Goal: Transaction & Acquisition: Purchase product/service

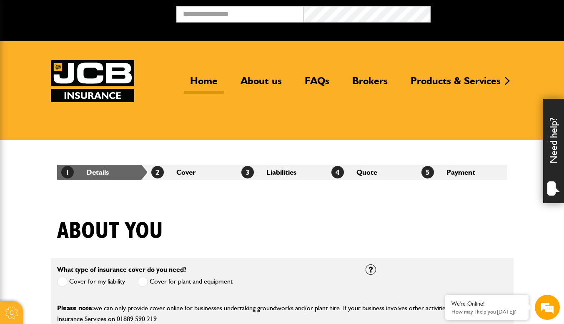
click at [211, 81] on link "Home" at bounding box center [204, 84] width 40 height 19
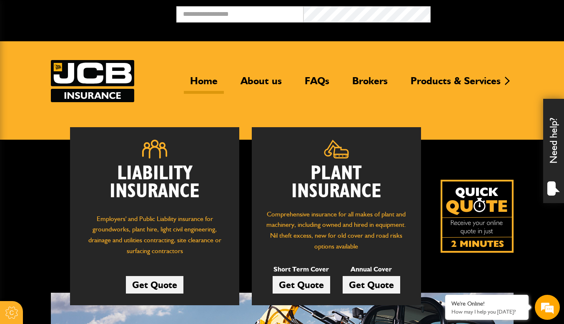
scroll to position [83, 0]
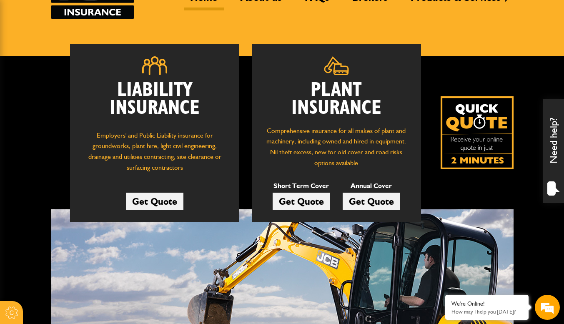
click at [166, 206] on link "Get Quote" at bounding box center [155, 202] width 58 height 18
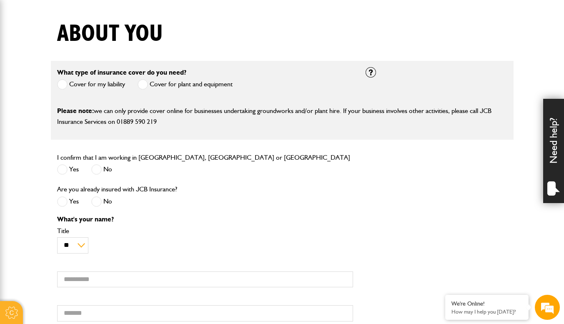
scroll to position [250, 0]
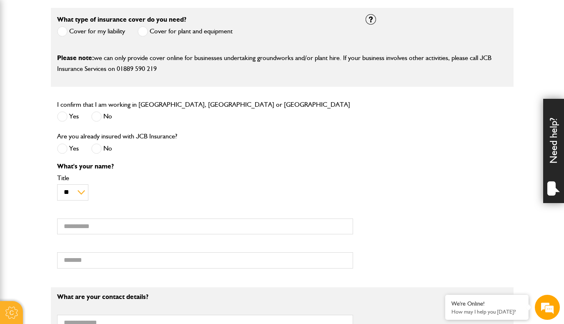
click at [68, 118] on label "Yes" at bounding box center [68, 116] width 22 height 10
click at [99, 152] on span at bounding box center [96, 148] width 10 height 10
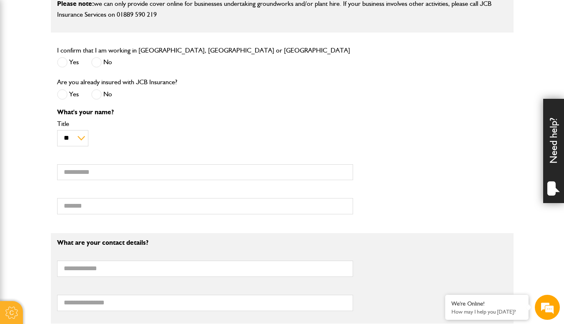
scroll to position [334, 0]
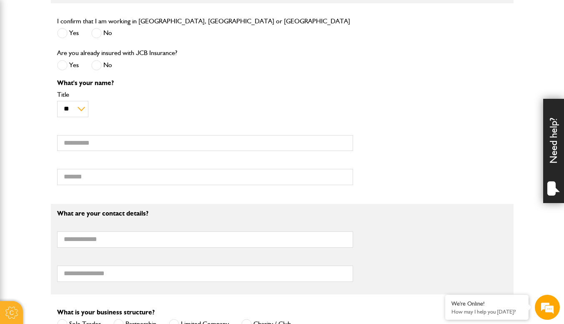
click at [58, 69] on span at bounding box center [62, 65] width 10 height 10
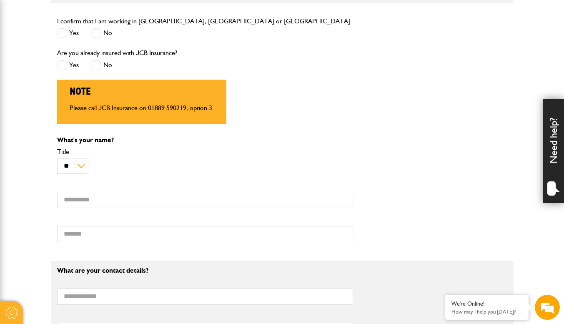
click at [99, 67] on span at bounding box center [96, 65] width 10 height 10
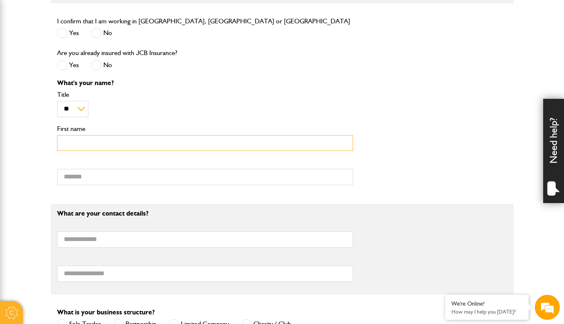
click at [113, 141] on input "First name" at bounding box center [205, 143] width 296 height 16
type input "******"
type input "********"
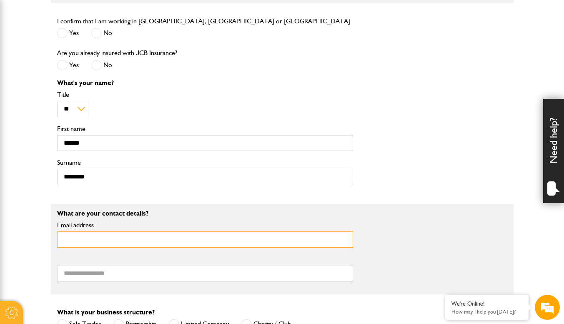
type input "**********"
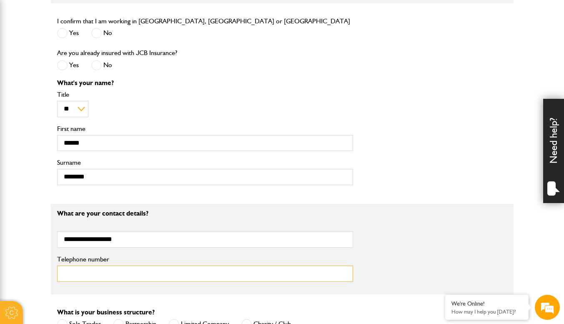
type input "**********"
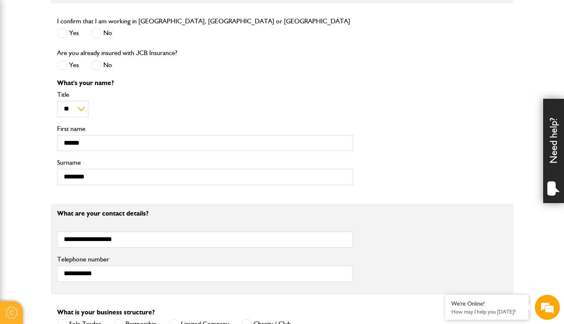
type input "**********"
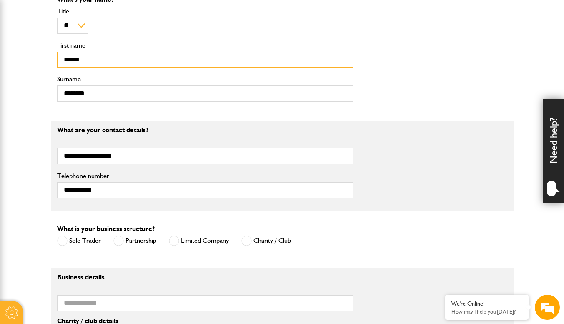
scroll to position [459, 0]
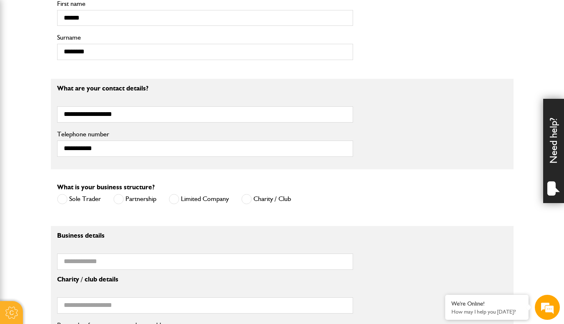
click at [76, 200] on label "Sole Trader" at bounding box center [79, 199] width 44 height 10
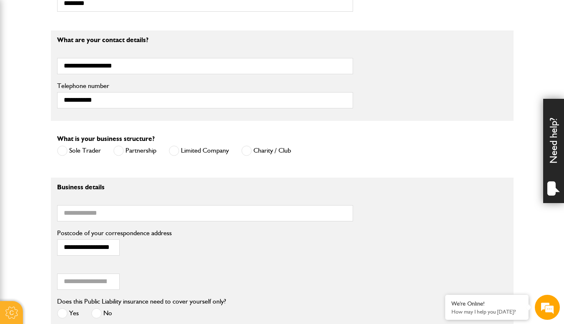
scroll to position [542, 0]
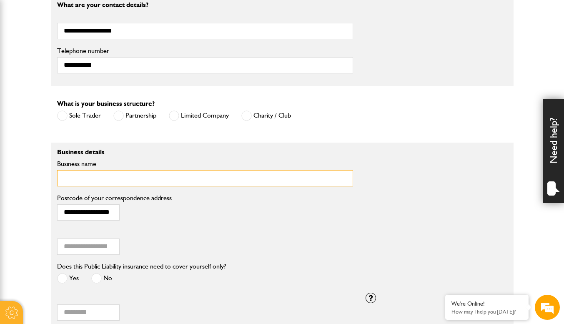
click at [155, 181] on input "Business name" at bounding box center [205, 178] width 296 height 16
type input "**********"
click at [181, 226] on div "**********" at bounding box center [205, 210] width 309 height 34
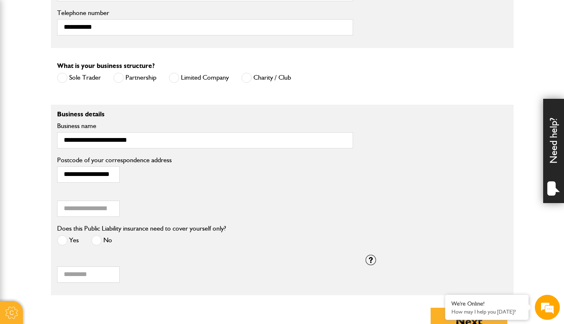
scroll to position [625, 0]
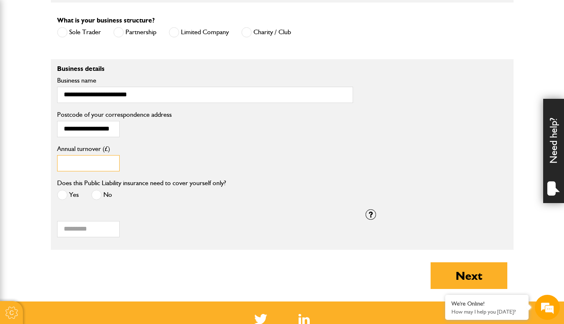
click at [95, 159] on input "Annual turnover (£)" at bounding box center [88, 163] width 63 height 16
click at [186, 178] on div "***** Annual turnover (£)" at bounding box center [205, 160] width 309 height 34
drag, startPoint x: 83, startPoint y: 163, endPoint x: 56, endPoint y: 163, distance: 27.1
click at [56, 163] on div "***** Annual turnover (£)" at bounding box center [205, 160] width 309 height 34
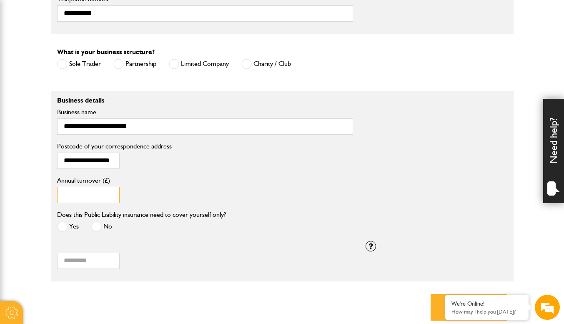
scroll to position [584, 0]
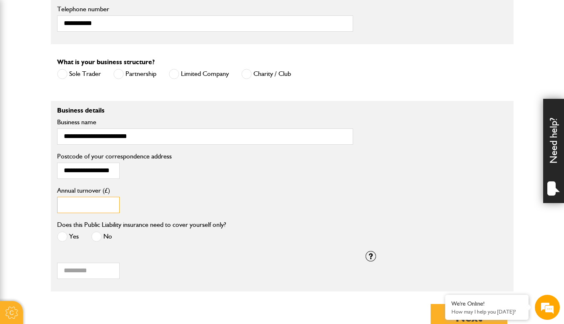
type input "*****"
click at [218, 222] on div "Does this Public Liability insurance need to cover yourself only? Yes No" at bounding box center [141, 231] width 169 height 25
click at [60, 237] on span at bounding box center [62, 236] width 10 height 10
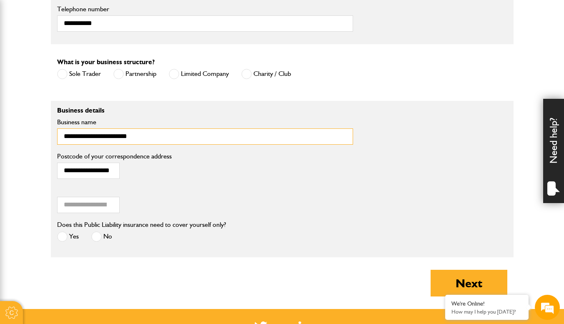
drag, startPoint x: 138, startPoint y: 142, endPoint x: 36, endPoint y: 132, distance: 102.2
click at [187, 149] on div "**********" at bounding box center [205, 129] width 309 height 44
click at [121, 138] on input "**********" at bounding box center [205, 136] width 296 height 16
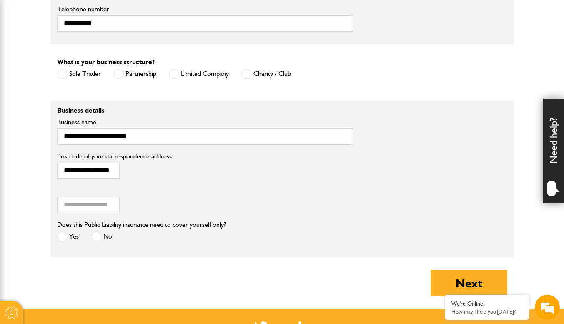
click at [230, 170] on div "**********" at bounding box center [205, 166] width 296 height 26
click at [472, 279] on button "Next" at bounding box center [469, 283] width 77 height 27
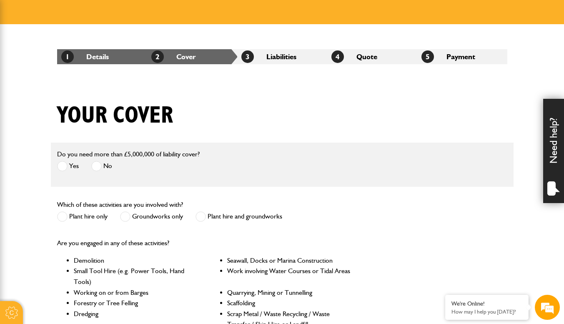
scroll to position [125, 0]
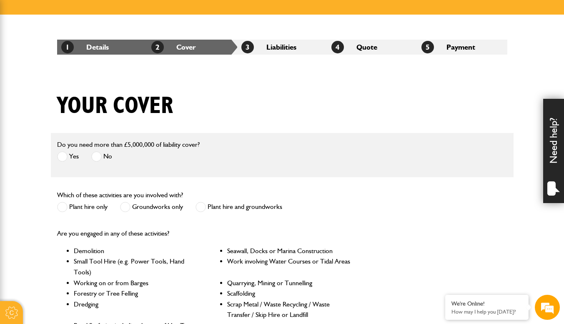
click at [98, 153] on span at bounding box center [96, 156] width 10 height 10
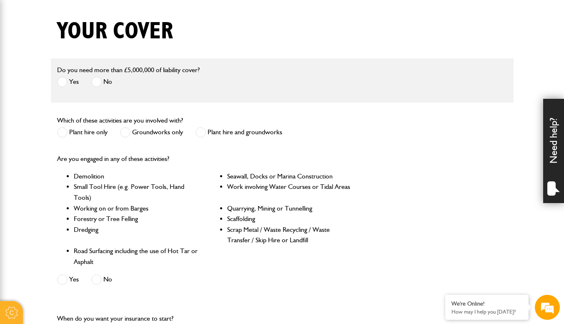
scroll to position [208, 0]
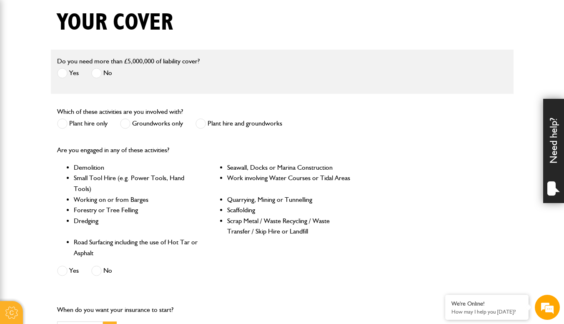
click at [202, 125] on span at bounding box center [201, 123] width 10 height 10
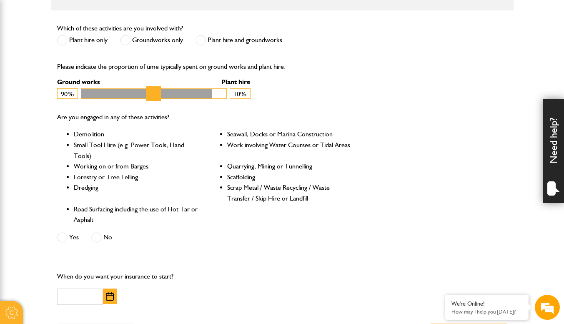
scroll to position [0, 0]
drag, startPoint x: 217, startPoint y: 95, endPoint x: 205, endPoint y: 96, distance: 12.1
click at [205, 96] on input "Ground works" at bounding box center [154, 93] width 146 height 10
click at [319, 100] on div "Please indicate the proportion of time typically spent on ground works and plan…" at bounding box center [205, 80] width 309 height 50
drag, startPoint x: 206, startPoint y: 96, endPoint x: 141, endPoint y: 92, distance: 66.0
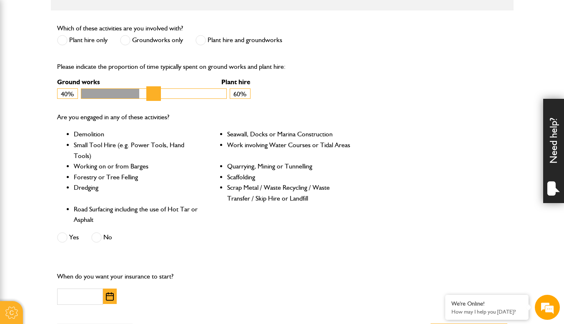
type input "**"
click at [141, 92] on input "Ground works" at bounding box center [154, 93] width 146 height 10
click at [341, 98] on div "Please indicate the proportion of time typically spent on ground works and plan…" at bounding box center [205, 80] width 309 height 50
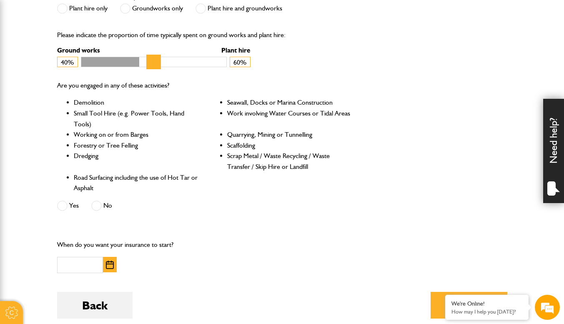
scroll to position [334, 0]
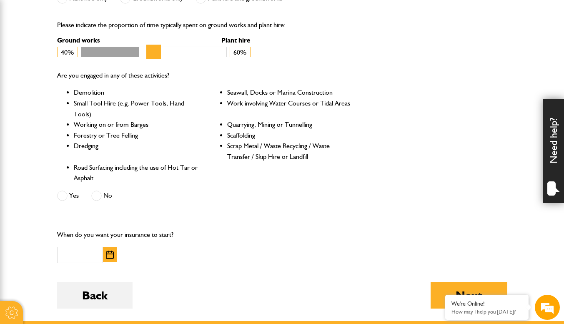
click at [239, 122] on li "Quarrying, Mining or Tunnelling" at bounding box center [290, 124] width 126 height 11
click at [272, 136] on li "Scaffolding" at bounding box center [290, 135] width 126 height 11
click at [100, 196] on span at bounding box center [96, 196] width 10 height 10
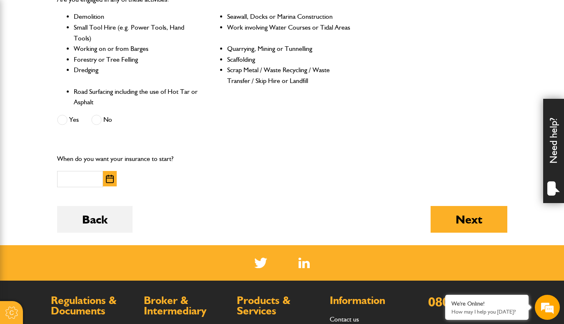
scroll to position [417, 0]
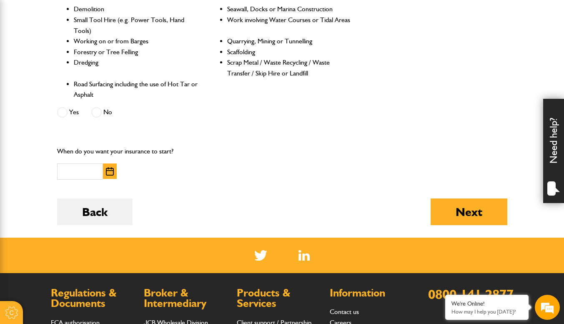
click at [66, 108] on div "Yes" at bounding box center [68, 114] width 22 height 14
click at [66, 114] on span at bounding box center [62, 112] width 10 height 10
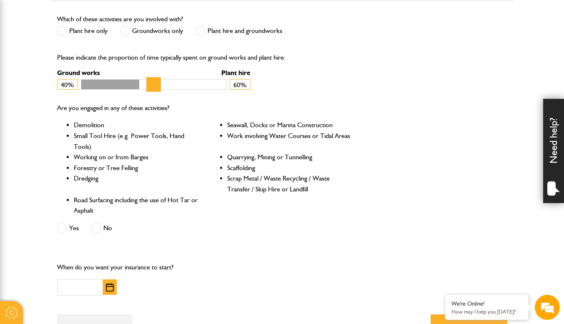
scroll to position [292, 0]
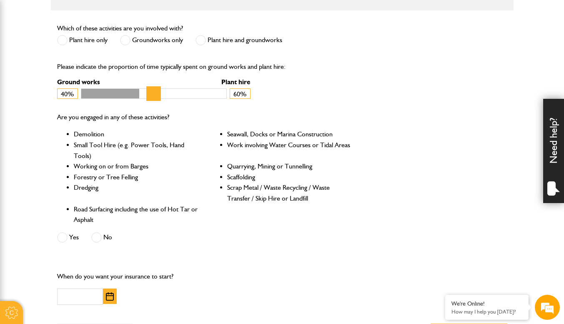
click at [97, 234] on span at bounding box center [96, 237] width 10 height 10
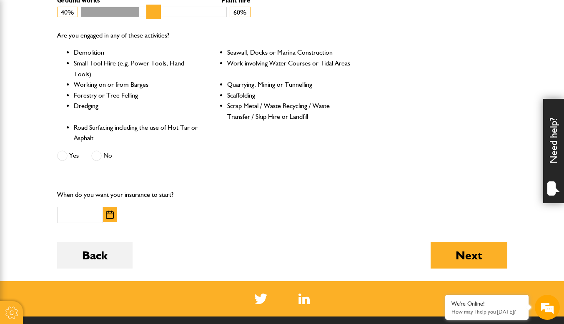
scroll to position [375, 0]
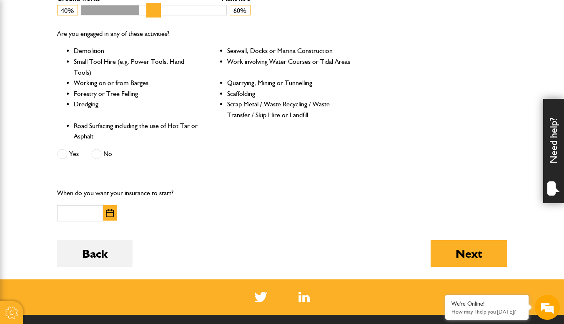
click at [112, 208] on button "button" at bounding box center [110, 212] width 14 height 15
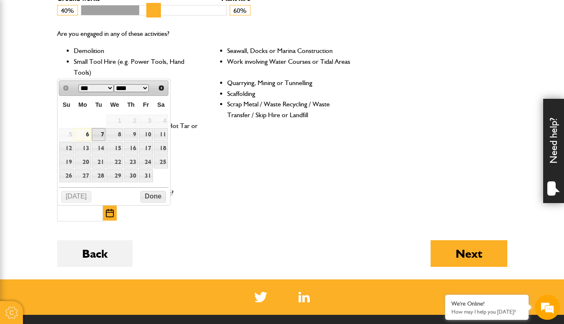
click at [97, 132] on link "7" at bounding box center [99, 134] width 14 height 13
type input "**********"
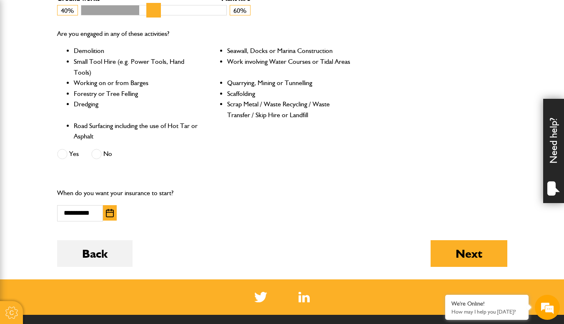
click at [68, 155] on label "Yes" at bounding box center [68, 154] width 22 height 10
click at [471, 260] on button "Next" at bounding box center [469, 253] width 77 height 27
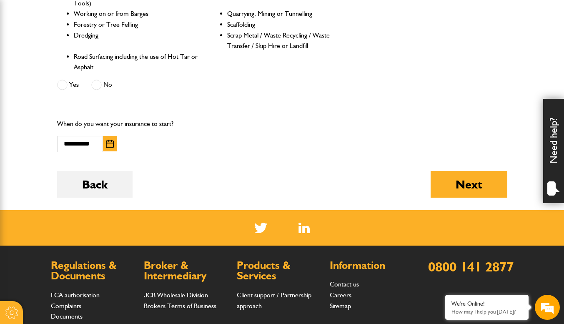
scroll to position [414, 0]
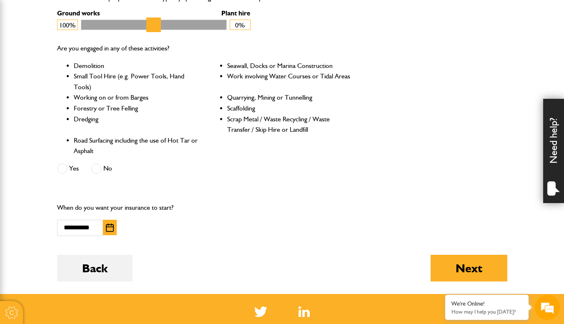
click at [95, 168] on span at bounding box center [96, 168] width 10 height 10
click at [471, 268] on button "Next" at bounding box center [469, 268] width 77 height 27
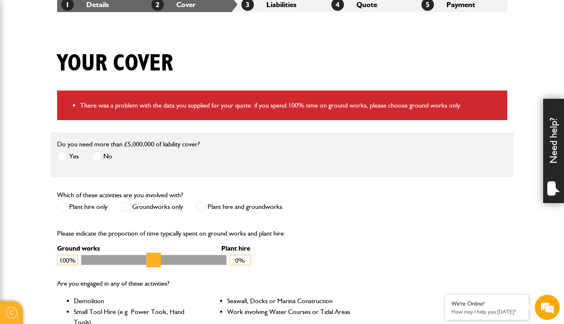
scroll to position [208, 0]
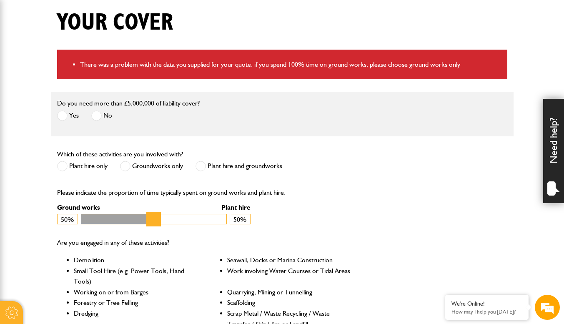
drag, startPoint x: 222, startPoint y: 213, endPoint x: 152, endPoint y: 217, distance: 70.2
type input "**"
click at [152, 217] on input "Ground works" at bounding box center [154, 219] width 146 height 10
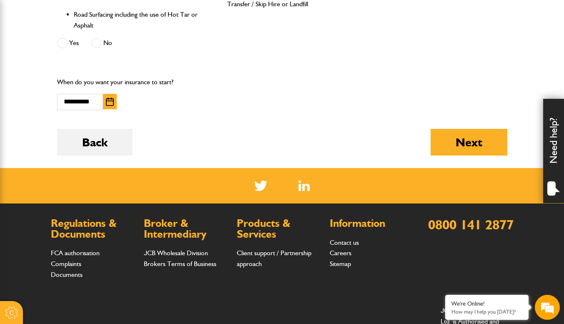
scroll to position [444, 0]
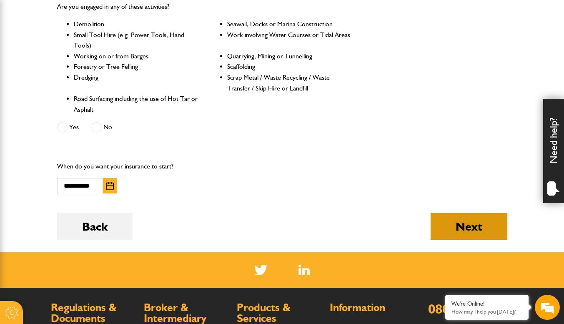
click at [469, 225] on button "Next" at bounding box center [469, 226] width 77 height 27
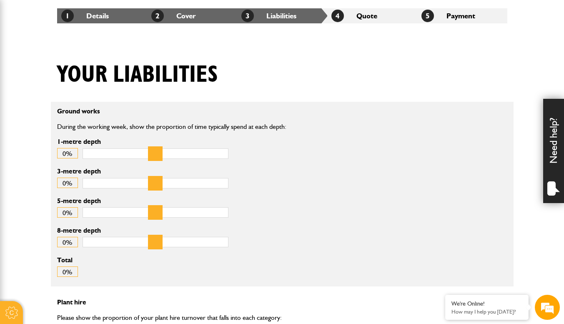
scroll to position [167, 0]
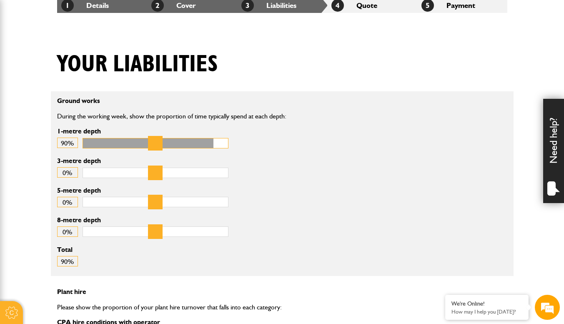
drag, startPoint x: 94, startPoint y: 143, endPoint x: 206, endPoint y: 140, distance: 112.2
click at [206, 140] on input "1-metre depth" at bounding box center [156, 143] width 146 height 10
drag, startPoint x: 210, startPoint y: 141, endPoint x: 201, endPoint y: 143, distance: 8.6
type input "**"
click at [201, 143] on input "1-metre depth" at bounding box center [156, 143] width 146 height 10
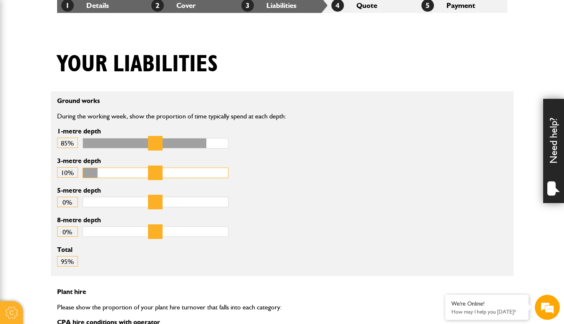
drag, startPoint x: 89, startPoint y: 171, endPoint x: 104, endPoint y: 169, distance: 15.1
type input "**"
click at [104, 169] on input "3-metre depth" at bounding box center [156, 173] width 146 height 10
drag, startPoint x: 95, startPoint y: 194, endPoint x: 99, endPoint y: 193, distance: 4.3
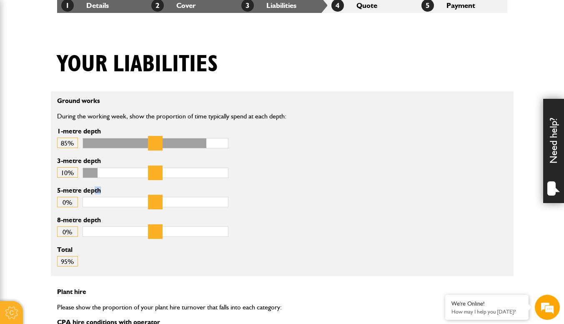
click at [99, 193] on label "5-metre depth" at bounding box center [142, 190] width 171 height 7
click at [113, 188] on label "5-metre depth" at bounding box center [142, 190] width 171 height 7
click at [113, 197] on input "5-metre depth" at bounding box center [156, 202] width 146 height 10
click at [96, 197] on input "5-metre depth" at bounding box center [156, 202] width 146 height 10
click at [129, 190] on label "5-metre depth" at bounding box center [142, 190] width 171 height 7
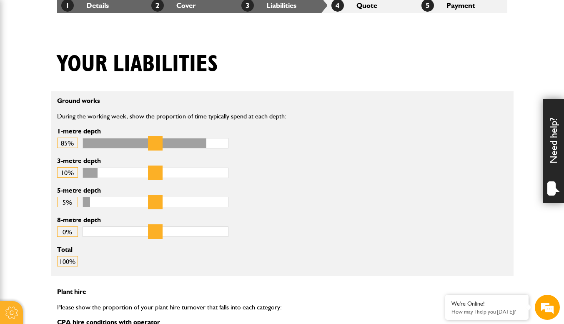
click at [129, 197] on input "5-metre depth" at bounding box center [156, 202] width 146 height 10
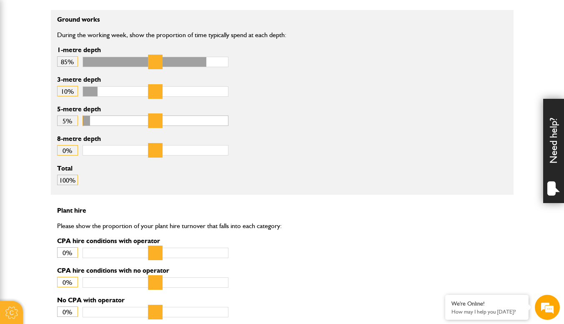
scroll to position [250, 0]
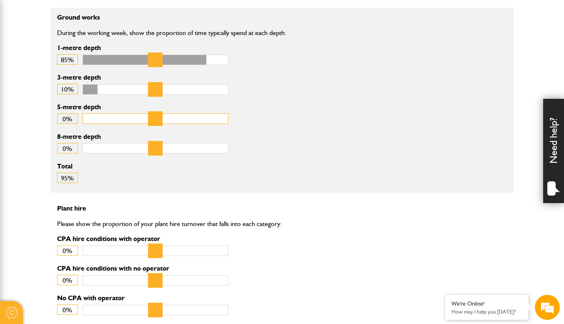
drag, startPoint x: 96, startPoint y: 118, endPoint x: 72, endPoint y: 116, distance: 23.9
click at [83, 116] on input "5-metre depth" at bounding box center [156, 118] width 146 height 10
drag, startPoint x: 90, startPoint y: 120, endPoint x: 98, endPoint y: 119, distance: 8.8
type input "*"
click at [98, 119] on input "5-metre depth" at bounding box center [156, 118] width 146 height 10
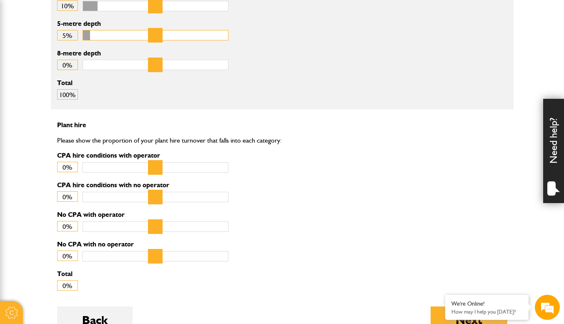
scroll to position [375, 0]
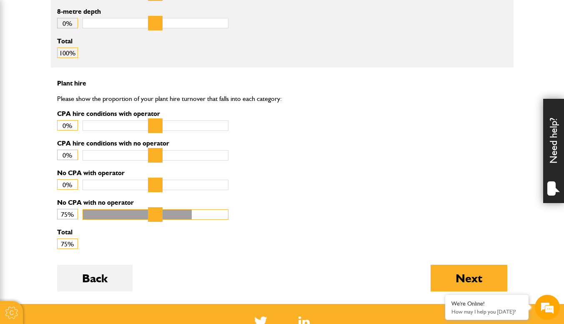
drag, startPoint x: 87, startPoint y: 211, endPoint x: 339, endPoint y: 202, distance: 252.0
click at [229, 209] on input "No CPA with no operator" at bounding box center [156, 214] width 146 height 10
click at [276, 199] on div "No CPA with no operator 100%" at bounding box center [205, 214] width 309 height 30
click at [62, 111] on label "CPA hire conditions with operator" at bounding box center [142, 113] width 171 height 7
click at [83, 121] on input "CPA hire conditions with operator" at bounding box center [156, 126] width 146 height 10
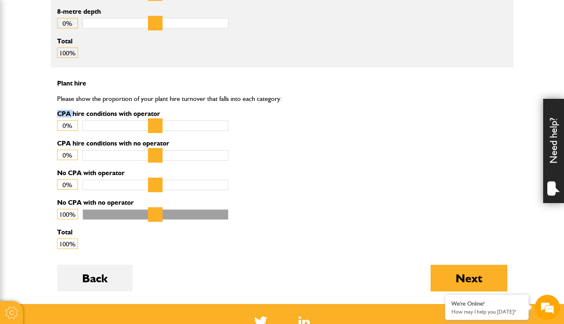
click at [62, 111] on label "CPA hire conditions with operator" at bounding box center [142, 113] width 171 height 7
click at [83, 121] on input "CPA hire conditions with operator" at bounding box center [156, 126] width 146 height 10
click at [62, 111] on label "CPA hire conditions with operator" at bounding box center [142, 113] width 171 height 7
click at [83, 121] on input "CPA hire conditions with operator" at bounding box center [156, 126] width 146 height 10
click at [60, 112] on label "CPA hire conditions with operator" at bounding box center [142, 113] width 171 height 7
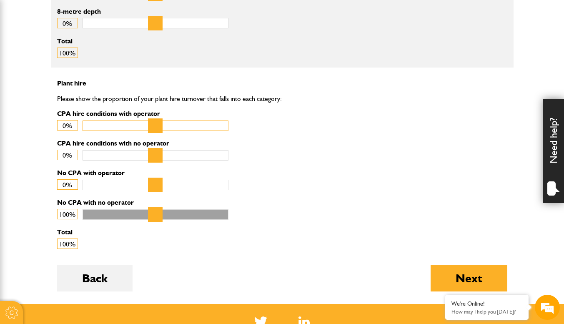
click at [83, 121] on input "CPA hire conditions with operator" at bounding box center [156, 126] width 146 height 10
drag, startPoint x: 60, startPoint y: 113, endPoint x: 163, endPoint y: 110, distance: 103.0
click at [163, 110] on label "CPA hire conditions with operator" at bounding box center [142, 113] width 171 height 7
click at [163, 121] on input "CPA hire conditions with operator" at bounding box center [156, 126] width 146 height 10
copy div "CPA hire conditions with operator 0%"
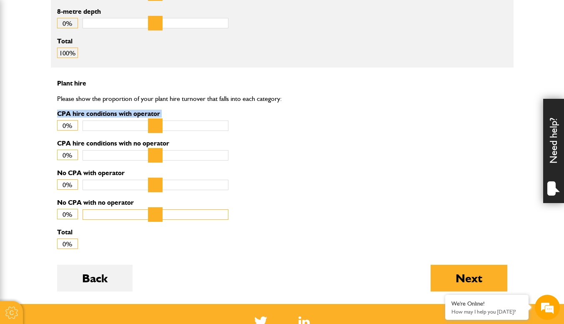
drag, startPoint x: 223, startPoint y: 214, endPoint x: 96, endPoint y: 174, distance: 132.9
type input "*"
click at [83, 210] on input "No CPA with no operator" at bounding box center [156, 214] width 146 height 10
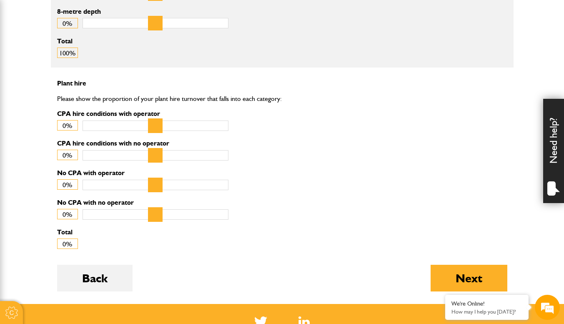
click at [157, 98] on p "Please show the proportion of your plant hire turnover that falls into each cat…" at bounding box center [205, 98] width 296 height 11
type input "*"
drag, startPoint x: 91, startPoint y: 126, endPoint x: 83, endPoint y: 124, distance: 8.5
click at [83, 124] on input "CPA hire conditions with operator" at bounding box center [156, 126] width 146 height 10
click at [92, 209] on input "No CPA with no operator" at bounding box center [156, 214] width 146 height 10
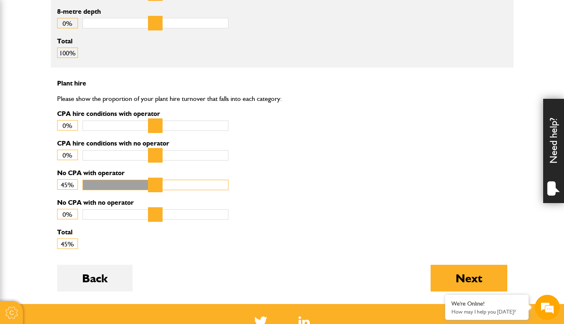
drag, startPoint x: 90, startPoint y: 183, endPoint x: 281, endPoint y: 174, distance: 191.6
type input "***"
click at [229, 180] on input "No CPA with operator" at bounding box center [156, 185] width 146 height 10
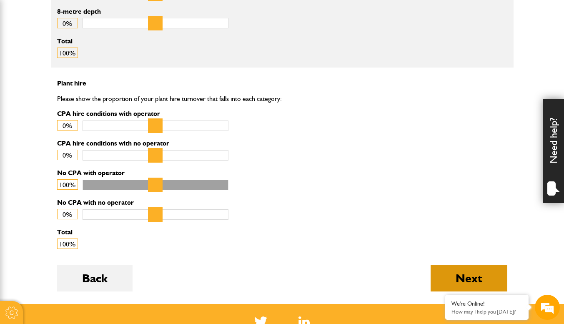
click at [455, 277] on button "Next" at bounding box center [469, 278] width 77 height 27
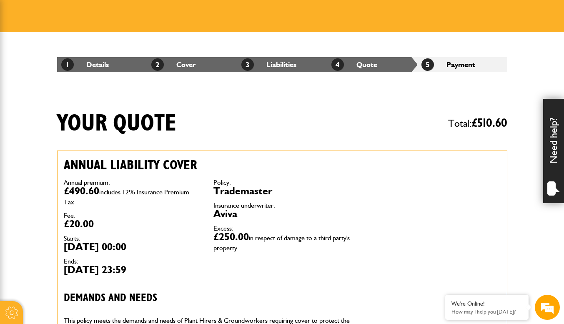
scroll to position [83, 0]
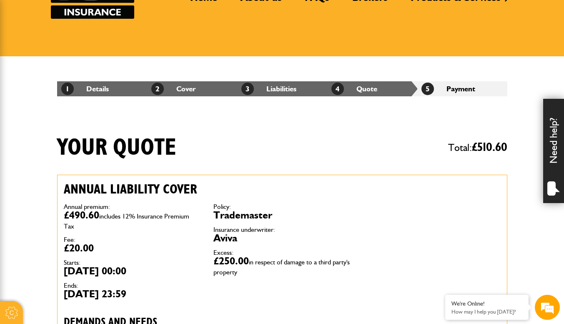
click at [364, 90] on li "4 Quote" at bounding box center [372, 88] width 90 height 15
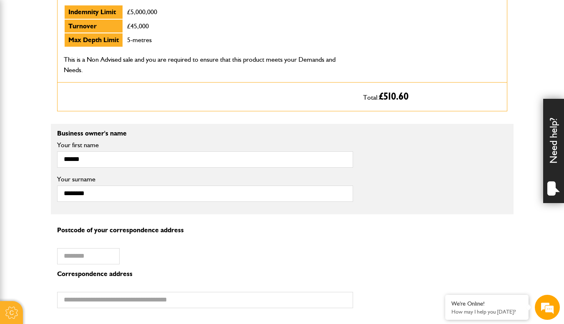
scroll to position [459, 0]
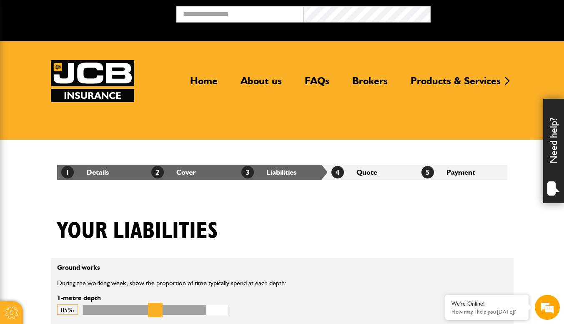
scroll to position [362, 0]
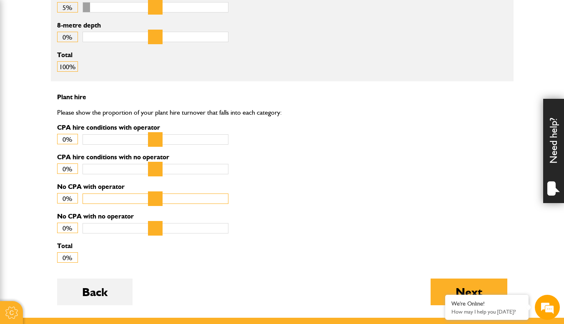
drag, startPoint x: 218, startPoint y: 195, endPoint x: 2, endPoint y: 190, distance: 216.0
type input "*"
click at [83, 193] on input "No CPA with operator" at bounding box center [156, 198] width 146 height 10
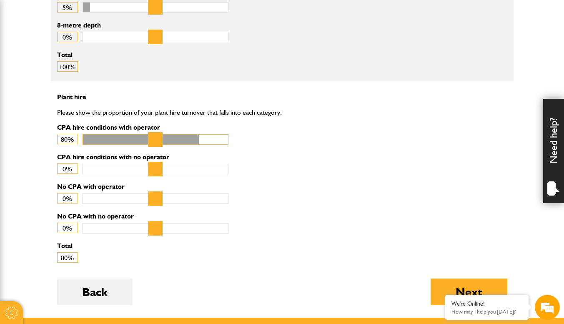
drag, startPoint x: 93, startPoint y: 138, endPoint x: 209, endPoint y: 137, distance: 115.9
click at [208, 136] on input "CPA hire conditions with operator" at bounding box center [156, 139] width 146 height 10
drag, startPoint x: 213, startPoint y: 138, endPoint x: 279, endPoint y: 146, distance: 66.4
type input "***"
click at [229, 141] on input "CPA hire conditions with operator" at bounding box center [156, 139] width 146 height 10
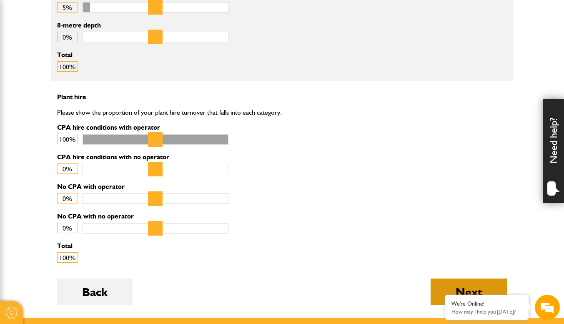
click at [451, 282] on button "Next" at bounding box center [469, 292] width 77 height 27
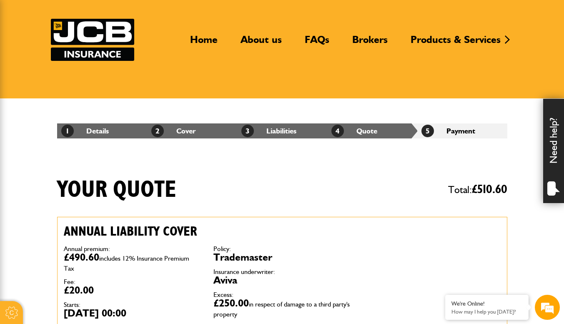
scroll to position [83, 0]
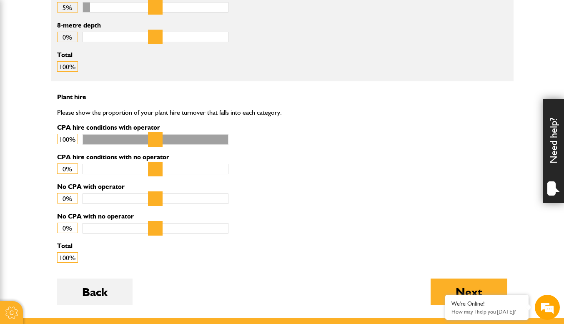
scroll to position [362, 0]
drag, startPoint x: 91, startPoint y: 221, endPoint x: 244, endPoint y: 213, distance: 152.8
click at [229, 223] on input "No CPA with no operator" at bounding box center [156, 228] width 146 height 10
type input "*"
drag, startPoint x: 221, startPoint y: 136, endPoint x: 54, endPoint y: 159, distance: 168.8
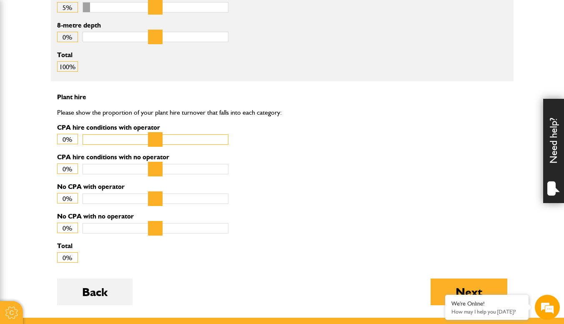
type input "*"
click at [83, 145] on input "CPA hire conditions with operator" at bounding box center [156, 139] width 146 height 10
drag, startPoint x: 93, startPoint y: 191, endPoint x: 252, endPoint y: 181, distance: 159.6
type input "***"
click at [229, 193] on input "No CPA with operator" at bounding box center [156, 198] width 146 height 10
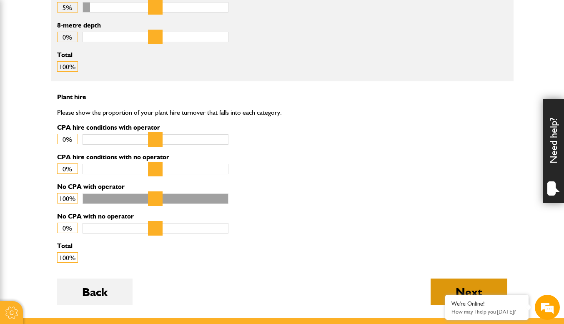
click at [483, 281] on button "Next" at bounding box center [469, 292] width 77 height 27
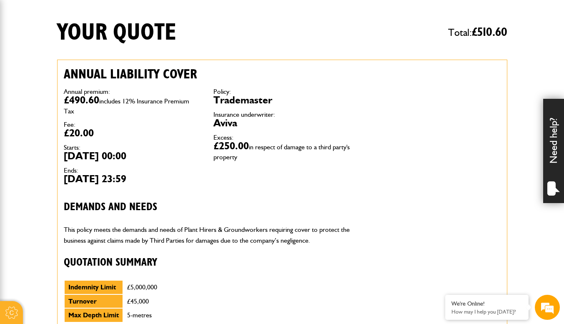
scroll to position [208, 0]
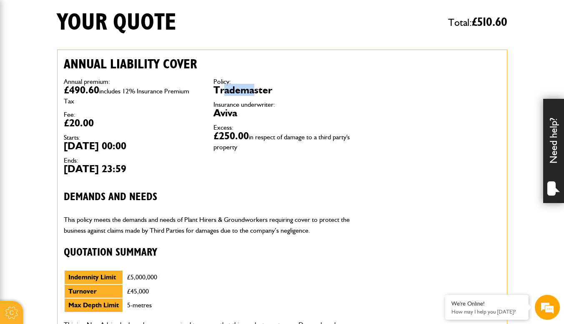
drag, startPoint x: 222, startPoint y: 93, endPoint x: 255, endPoint y: 91, distance: 32.6
click at [256, 90] on dd "Trademaster" at bounding box center [281, 90] width 137 height 10
click at [223, 112] on dd "Aviva" at bounding box center [281, 113] width 137 height 10
click at [267, 116] on dd "Aviva" at bounding box center [281, 113] width 137 height 10
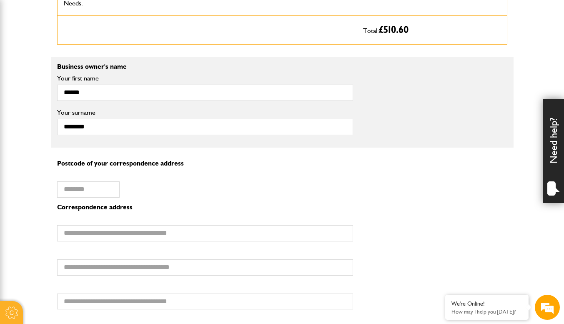
scroll to position [542, 0]
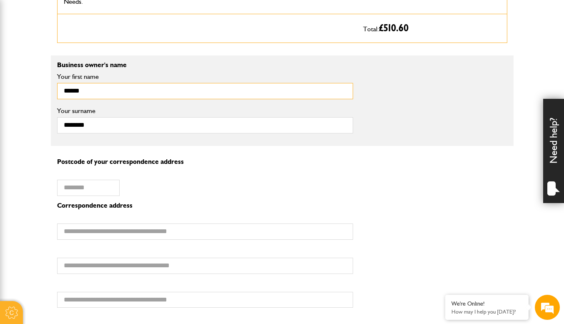
click at [67, 92] on input "******" at bounding box center [205, 91] width 296 height 16
type input "******"
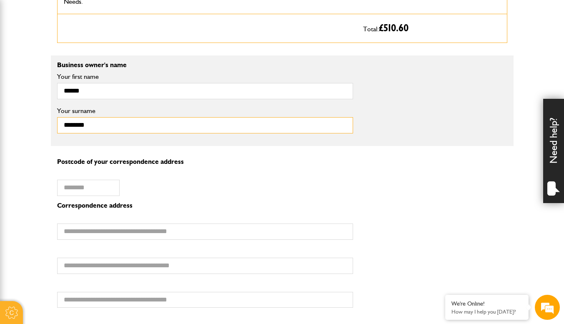
click at [67, 127] on input "********" at bounding box center [205, 125] width 296 height 16
type input "********"
click at [181, 172] on label "Postcode of your correspondence address" at bounding box center [120, 173] width 127 height 7
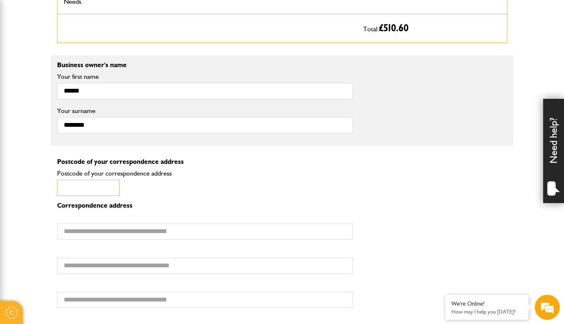
click at [120, 180] on input "Postcode of your correspondence address" at bounding box center [88, 188] width 63 height 16
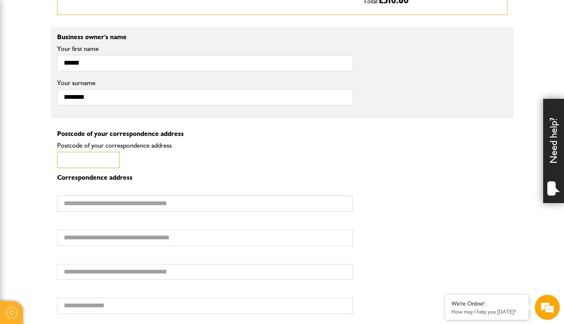
scroll to position [584, 0]
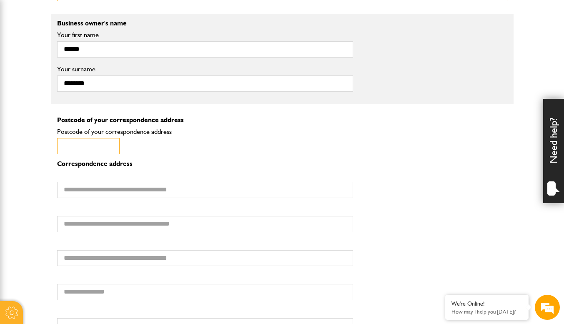
click at [93, 147] on input "Postcode of your correspondence address" at bounding box center [88, 146] width 63 height 16
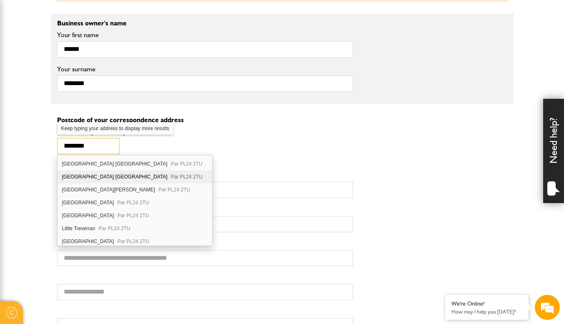
scroll to position [77, 0]
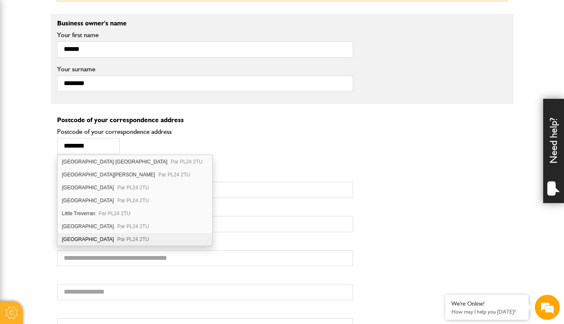
click at [129, 235] on div "Strickstenton Farm Par PL24 2TU" at bounding box center [135, 239] width 155 height 13
type input "********"
type input "**********"
type input "***"
type input "********"
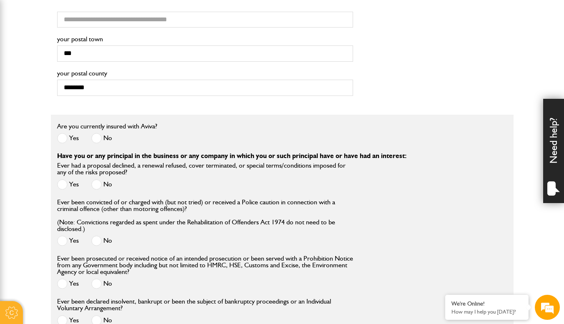
scroll to position [834, 0]
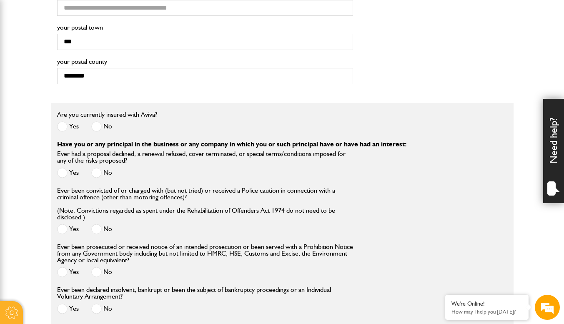
click at [96, 126] on span at bounding box center [96, 126] width 10 height 10
click at [101, 171] on span at bounding box center [96, 173] width 10 height 10
click at [95, 229] on span at bounding box center [96, 229] width 10 height 10
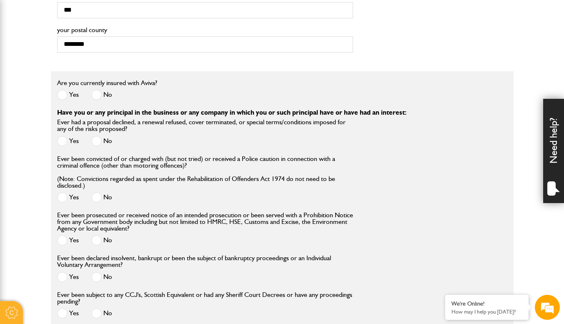
scroll to position [917, 0]
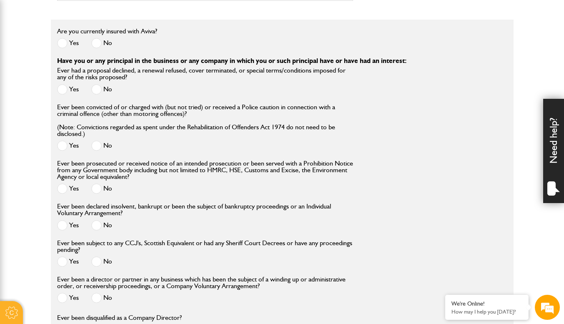
click at [95, 188] on span at bounding box center [96, 188] width 10 height 10
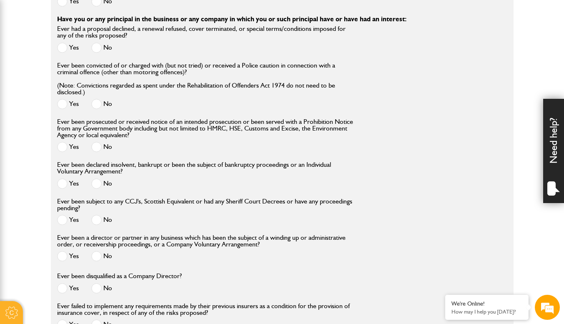
click at [104, 186] on label "No" at bounding box center [101, 183] width 21 height 10
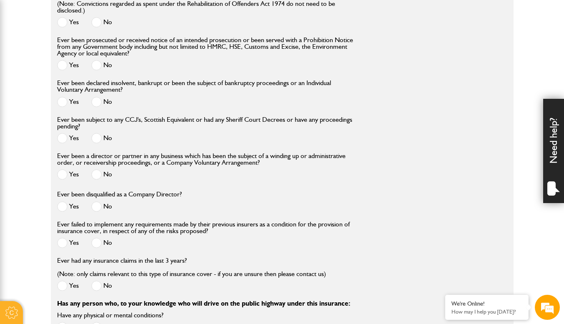
scroll to position [1042, 0]
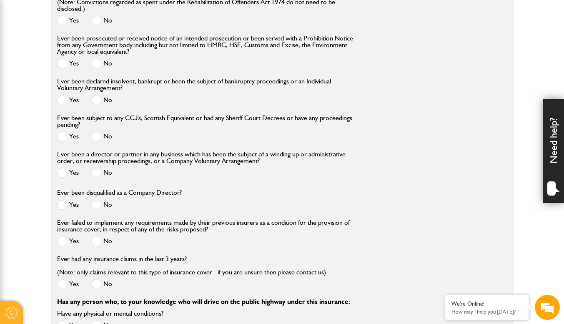
click at [100, 139] on span at bounding box center [96, 136] width 10 height 10
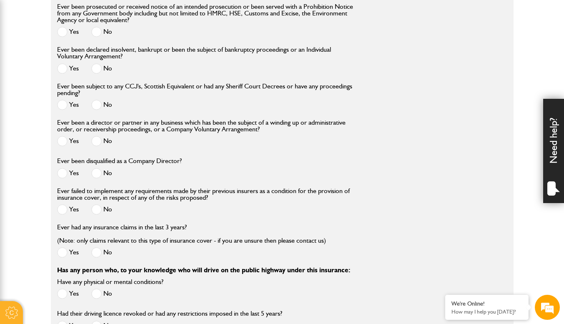
scroll to position [1084, 0]
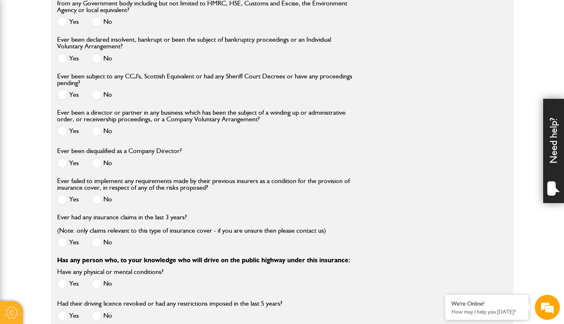
click at [99, 133] on span at bounding box center [96, 131] width 10 height 10
click at [99, 168] on span at bounding box center [96, 163] width 10 height 10
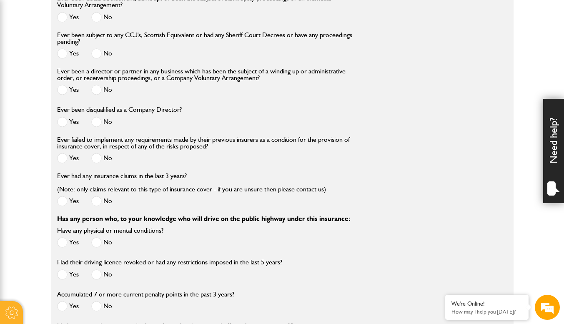
scroll to position [1168, 0]
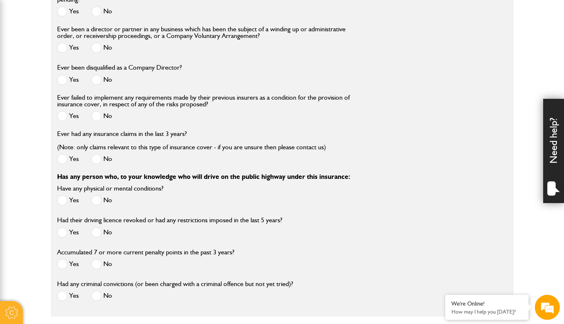
click at [100, 116] on span at bounding box center [96, 116] width 10 height 10
click at [94, 161] on span at bounding box center [96, 159] width 10 height 10
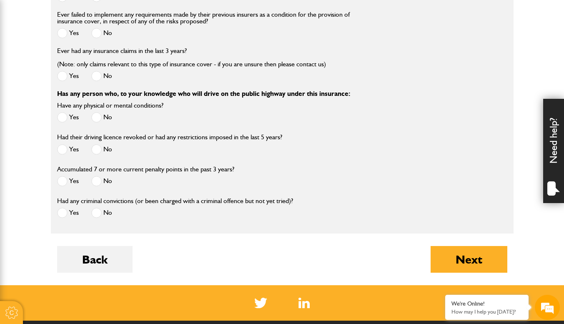
scroll to position [1251, 0]
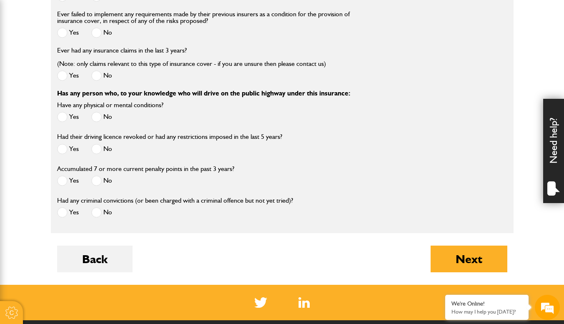
click at [104, 121] on label "No" at bounding box center [101, 117] width 21 height 10
click at [96, 154] on span at bounding box center [96, 149] width 10 height 10
click at [100, 186] on span at bounding box center [96, 181] width 10 height 10
click at [99, 217] on span at bounding box center [96, 212] width 10 height 10
click at [469, 272] on button "Next" at bounding box center [469, 259] width 77 height 27
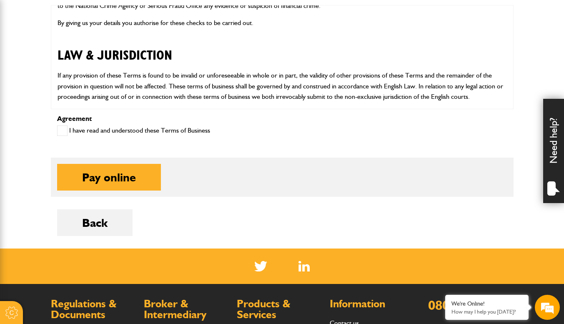
scroll to position [434, 0]
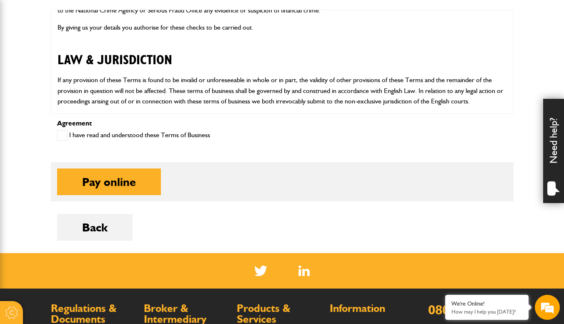
click at [58, 133] on span at bounding box center [62, 135] width 10 height 10
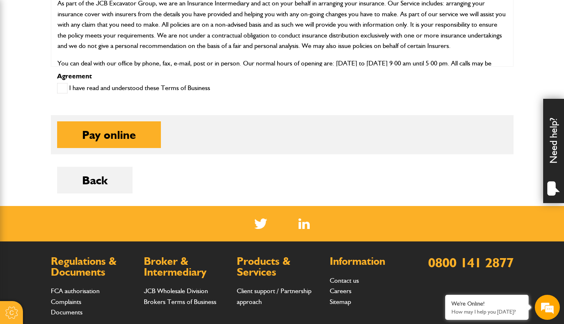
scroll to position [476, 0]
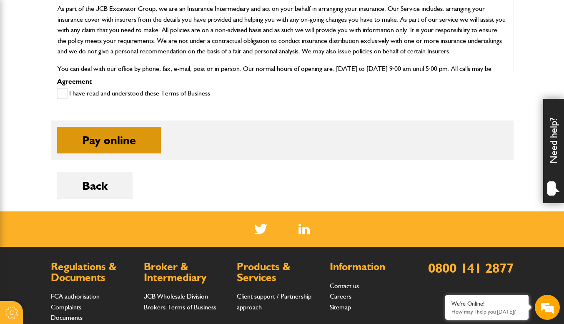
click at [83, 139] on button "Pay online" at bounding box center [109, 140] width 104 height 27
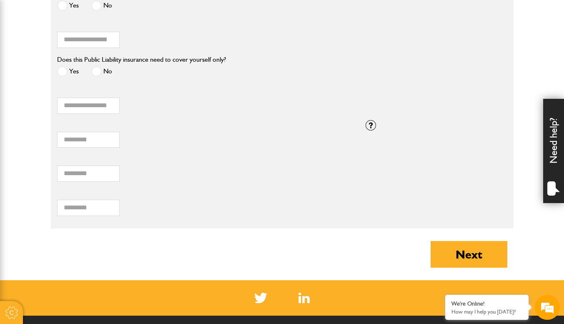
scroll to position [1085, 0]
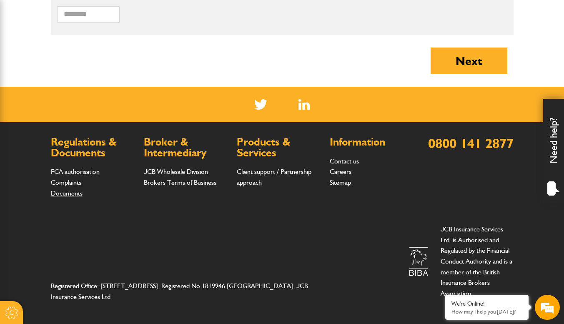
click at [76, 196] on link "Documents" at bounding box center [67, 193] width 32 height 8
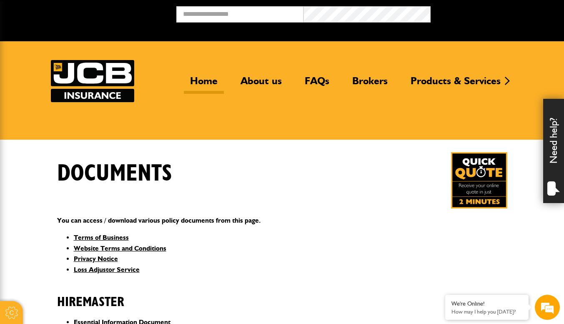
click at [213, 79] on link "Home" at bounding box center [204, 84] width 40 height 19
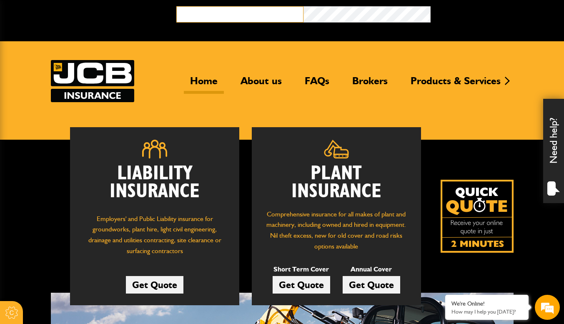
click at [241, 14] on input "email" at bounding box center [239, 14] width 127 height 16
type input "**********"
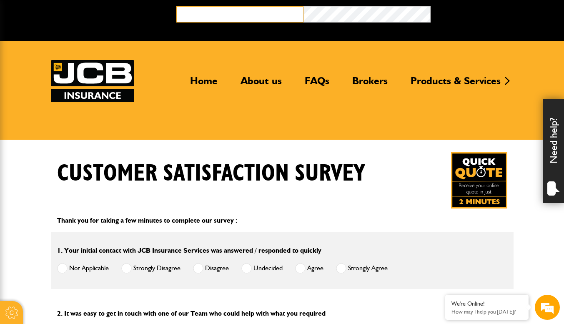
click at [242, 16] on input "email" at bounding box center [239, 14] width 127 height 16
type input "**********"
click at [332, 138] on header "Home About us FAQs Brokers Products & Services Construction insurance Car and c…" at bounding box center [282, 90] width 564 height 98
click at [303, 83] on link "FAQs" at bounding box center [317, 84] width 37 height 19
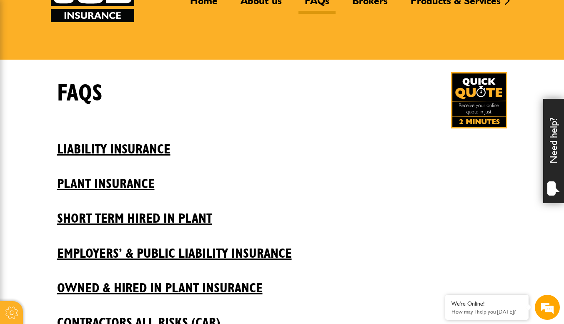
scroll to position [125, 0]
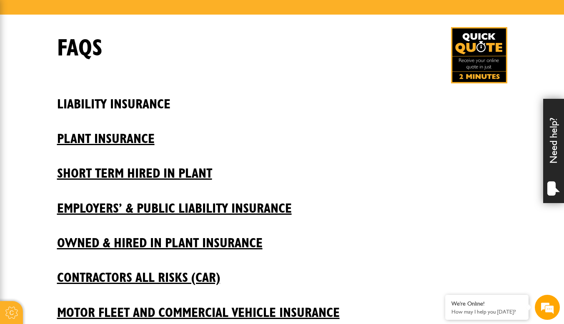
click at [150, 101] on h2 "Liability insurance" at bounding box center [282, 98] width 450 height 28
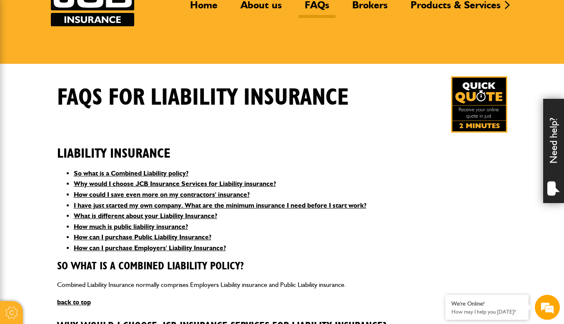
scroll to position [42, 0]
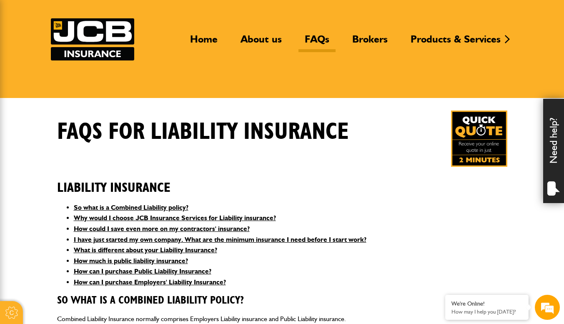
click at [316, 38] on link "FAQs" at bounding box center [317, 42] width 37 height 19
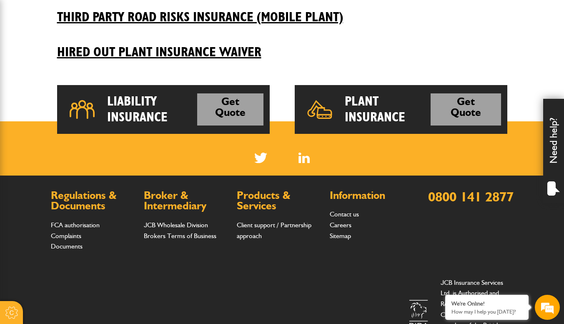
scroll to position [425, 0]
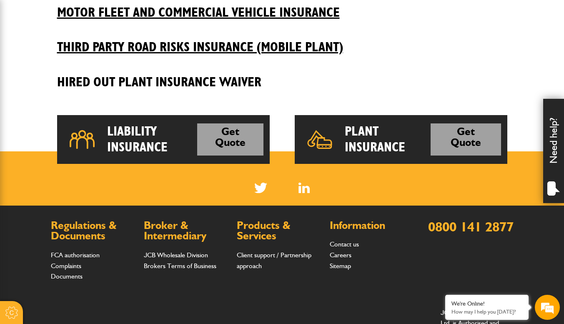
click at [215, 86] on h2 "Hired Out Plant Insurance Waiver" at bounding box center [282, 76] width 450 height 28
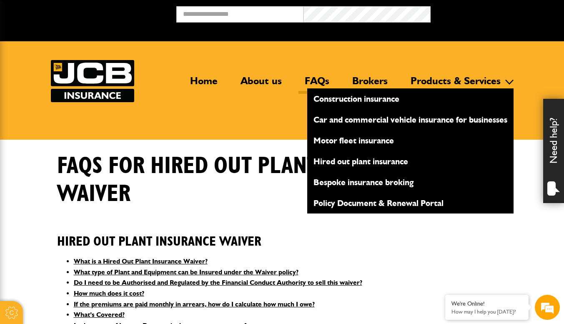
click at [376, 202] on link "Policy Document & Renewal Portal" at bounding box center [410, 203] width 206 height 14
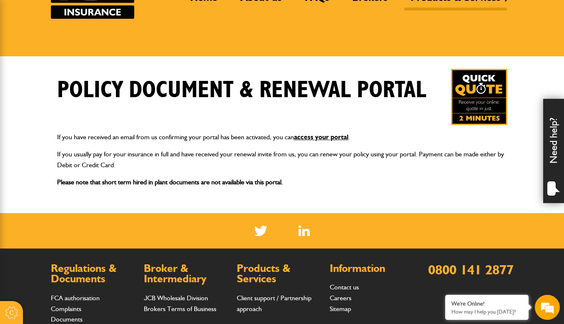
click at [315, 145] on div "If you have received an email from us confirming your portal has been activated…" at bounding box center [282, 159] width 463 height 69
click at [320, 139] on link "access your portal" at bounding box center [321, 137] width 55 height 8
